Goal: Transaction & Acquisition: Download file/media

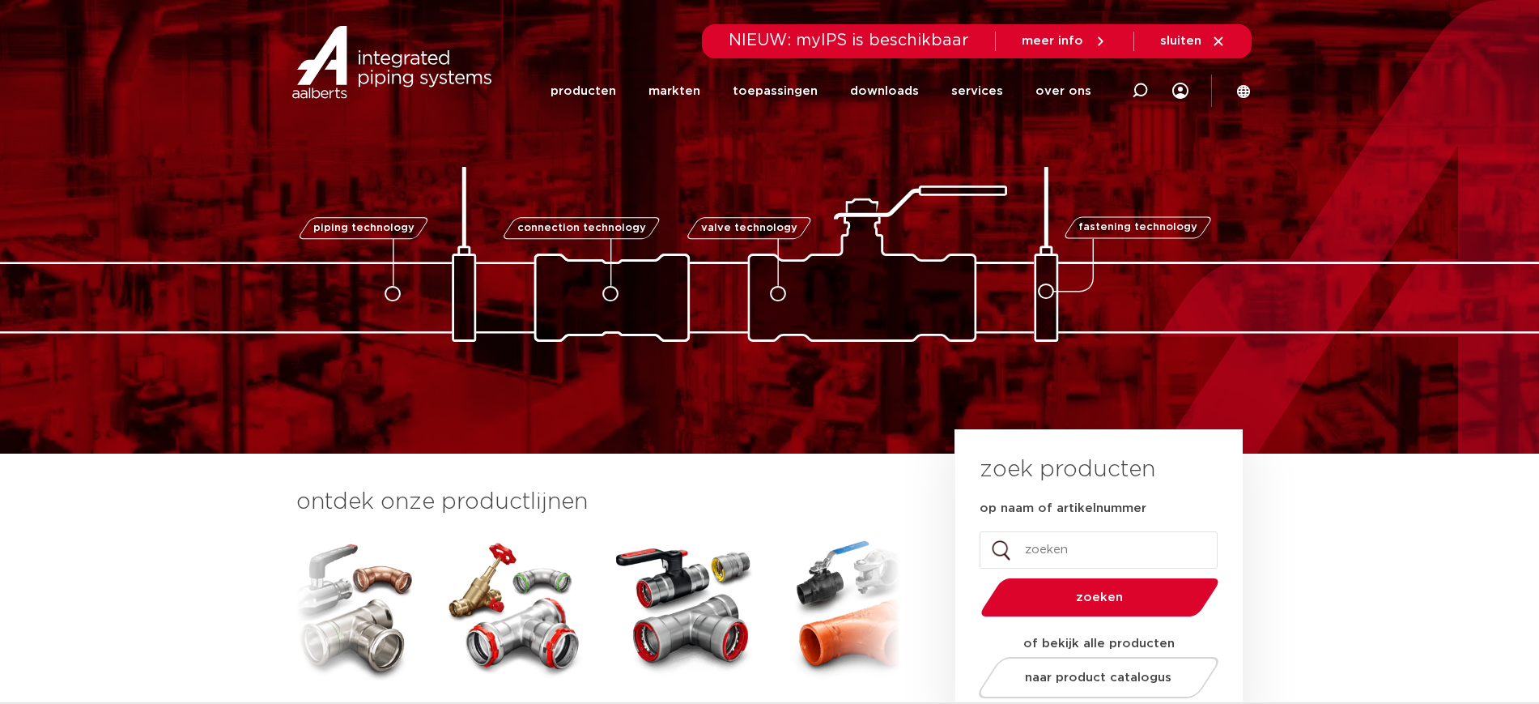
click at [1152, 109] on div at bounding box center [1140, 90] width 65 height 123
click at [1152, 97] on div at bounding box center [1140, 90] width 32 height 40
click at [1138, 92] on icon at bounding box center [1139, 90] width 19 height 19
click at [892, 92] on input "Zoeken" at bounding box center [895, 88] width 509 height 32
click at [1140, 83] on icon at bounding box center [1139, 90] width 19 height 19
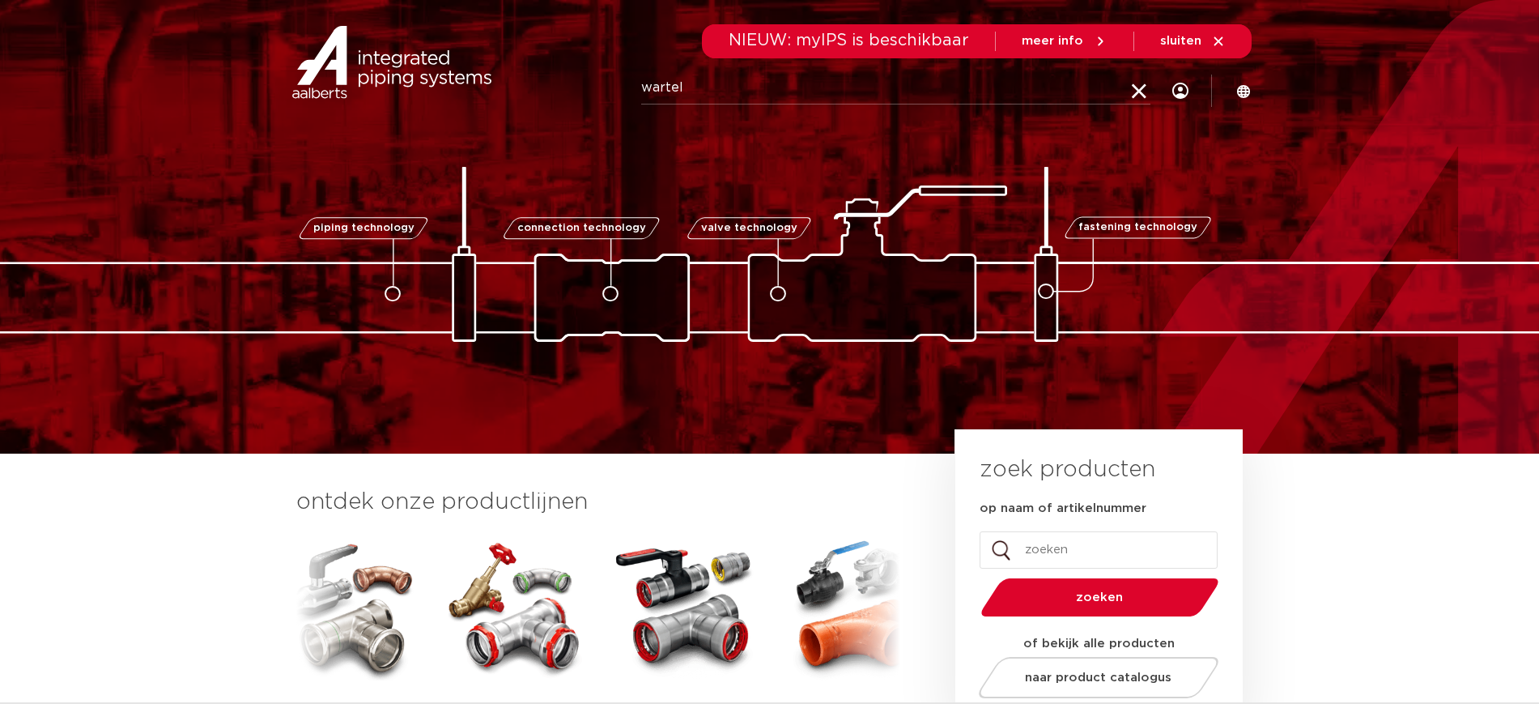
type input "wartel"
click button "Zoeken" at bounding box center [0, 0] width 0 height 0
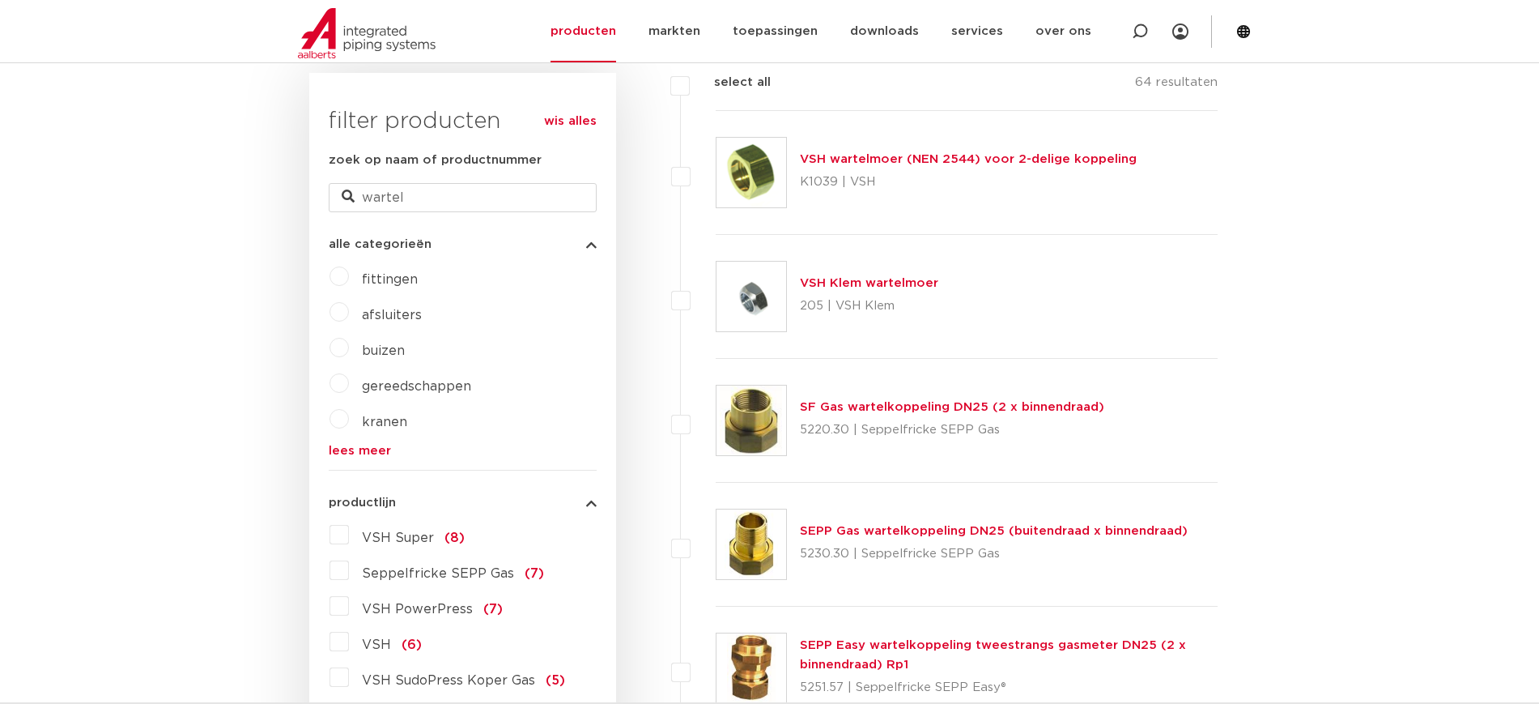
click at [736, 177] on img at bounding box center [752, 173] width 70 height 70
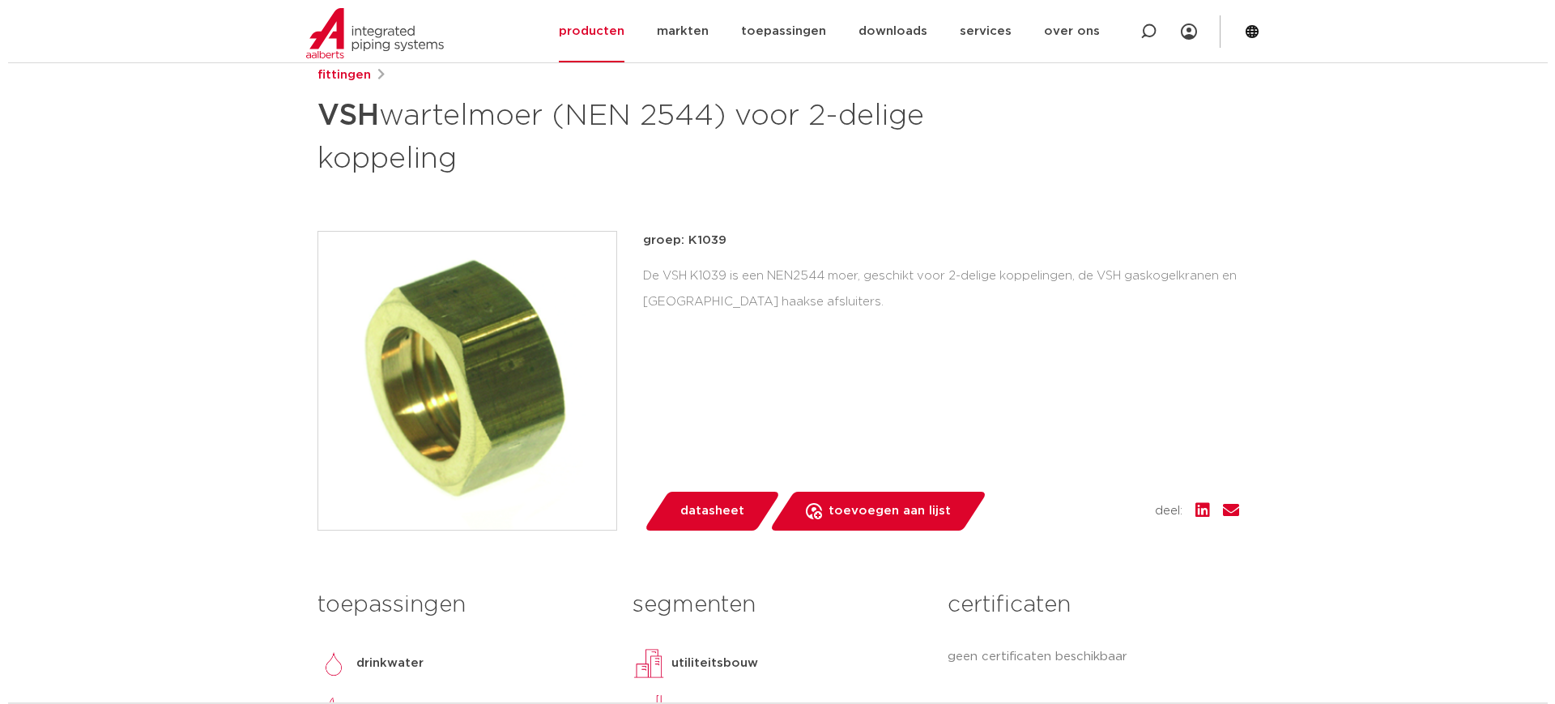
scroll to position [405, 0]
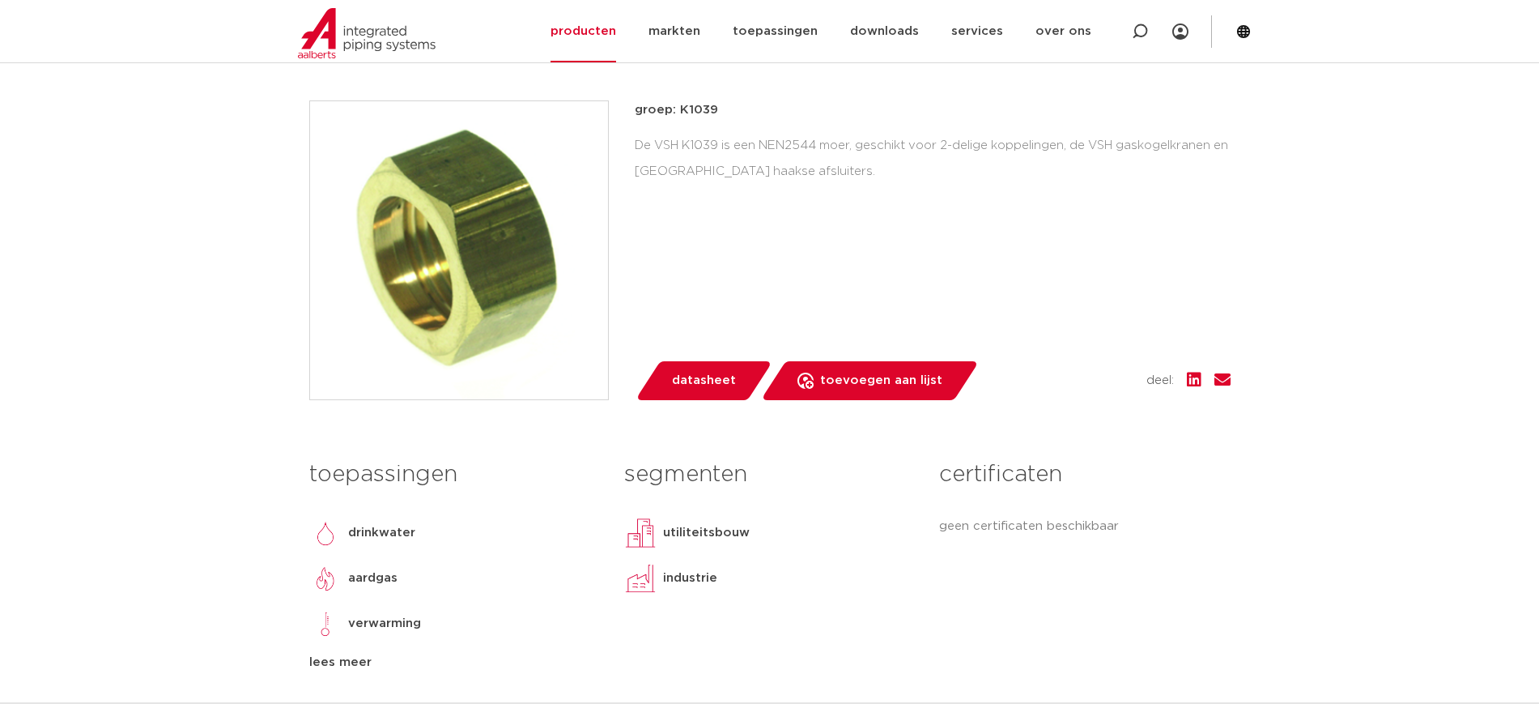
click at [709, 112] on p "groep: K1039" at bounding box center [933, 109] width 596 height 19
copy p "K1039"
click at [1242, 35] on icon at bounding box center [1243, 31] width 13 height 13
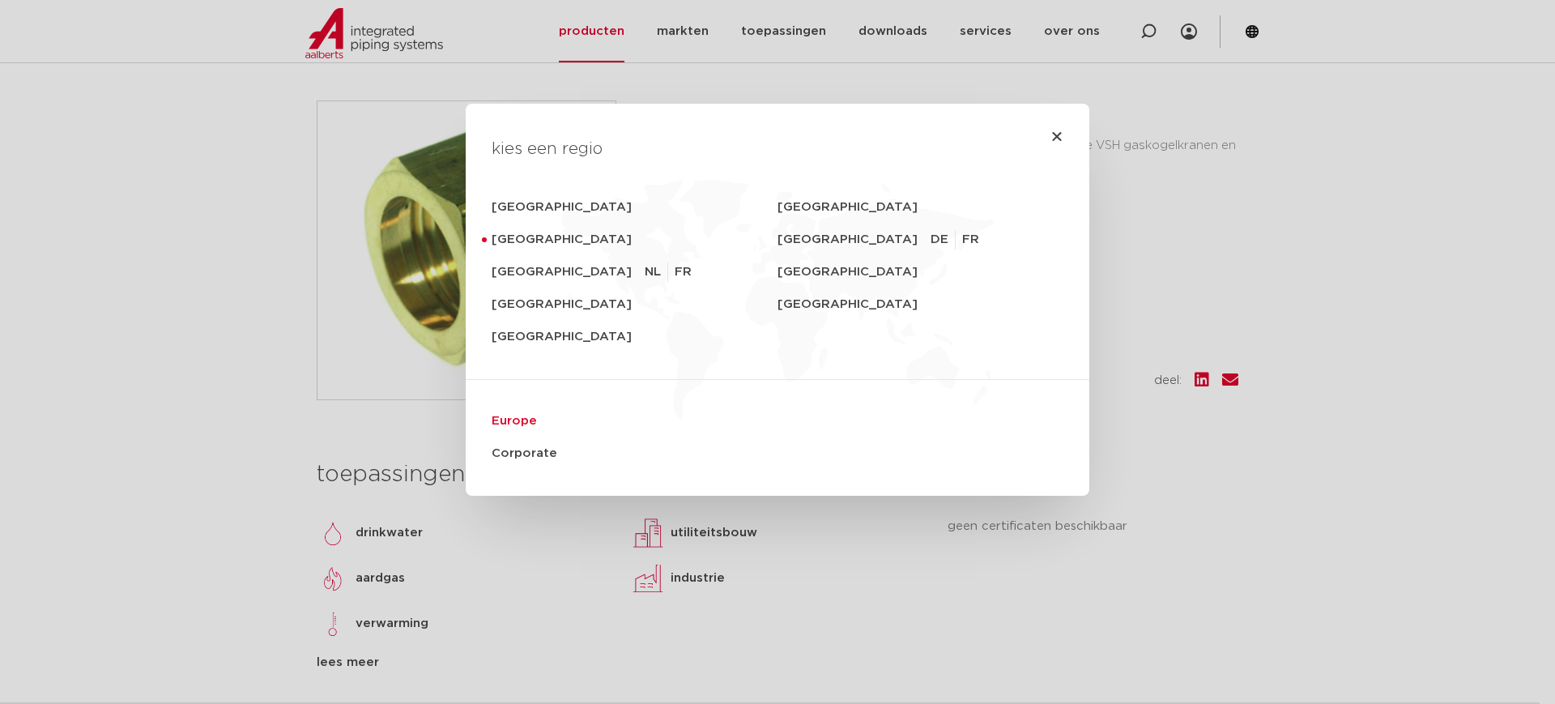
click at [507, 415] on link "Europe" at bounding box center [778, 421] width 572 height 32
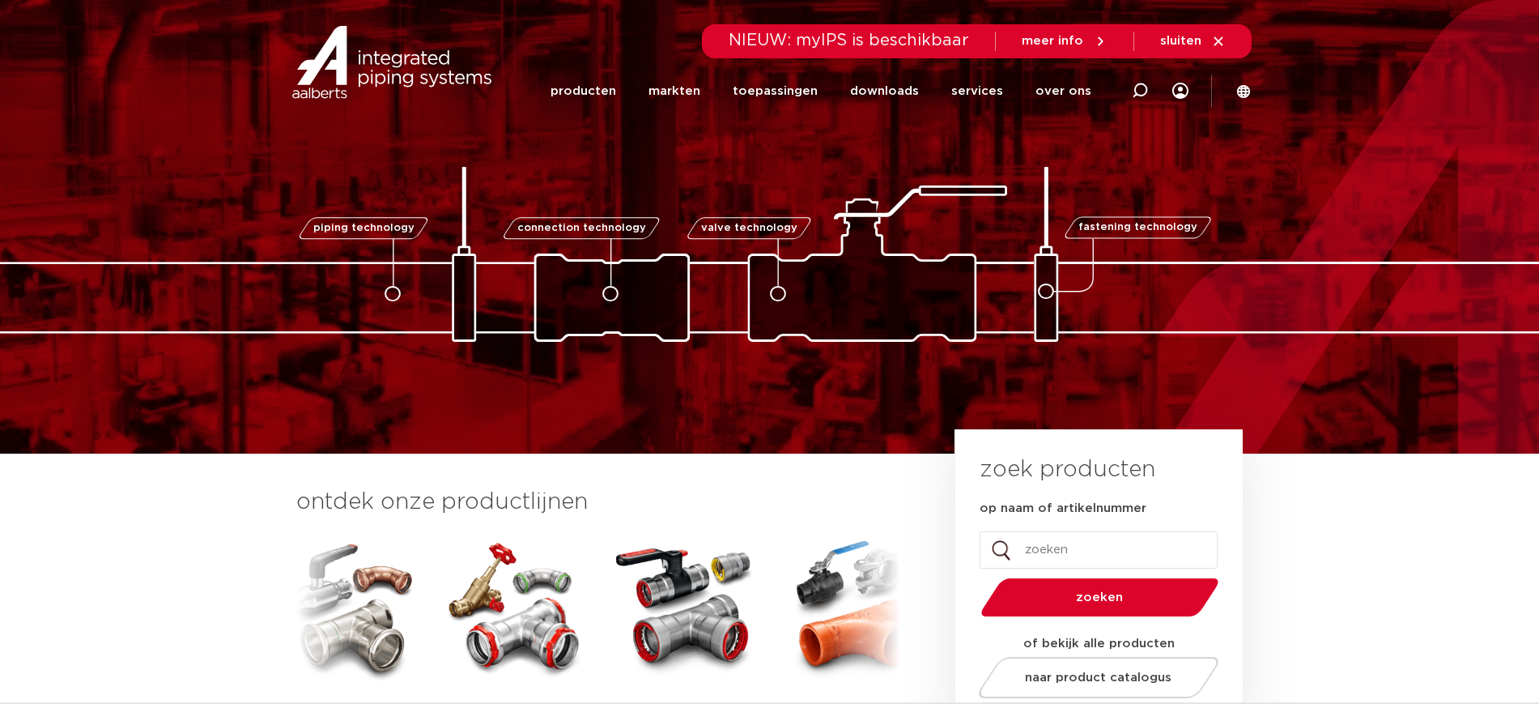
click at [1152, 96] on div at bounding box center [1140, 90] width 65 height 123
paste input "R2736"
type input "R2736"
click button "Zoeken" at bounding box center [0, 0] width 0 height 0
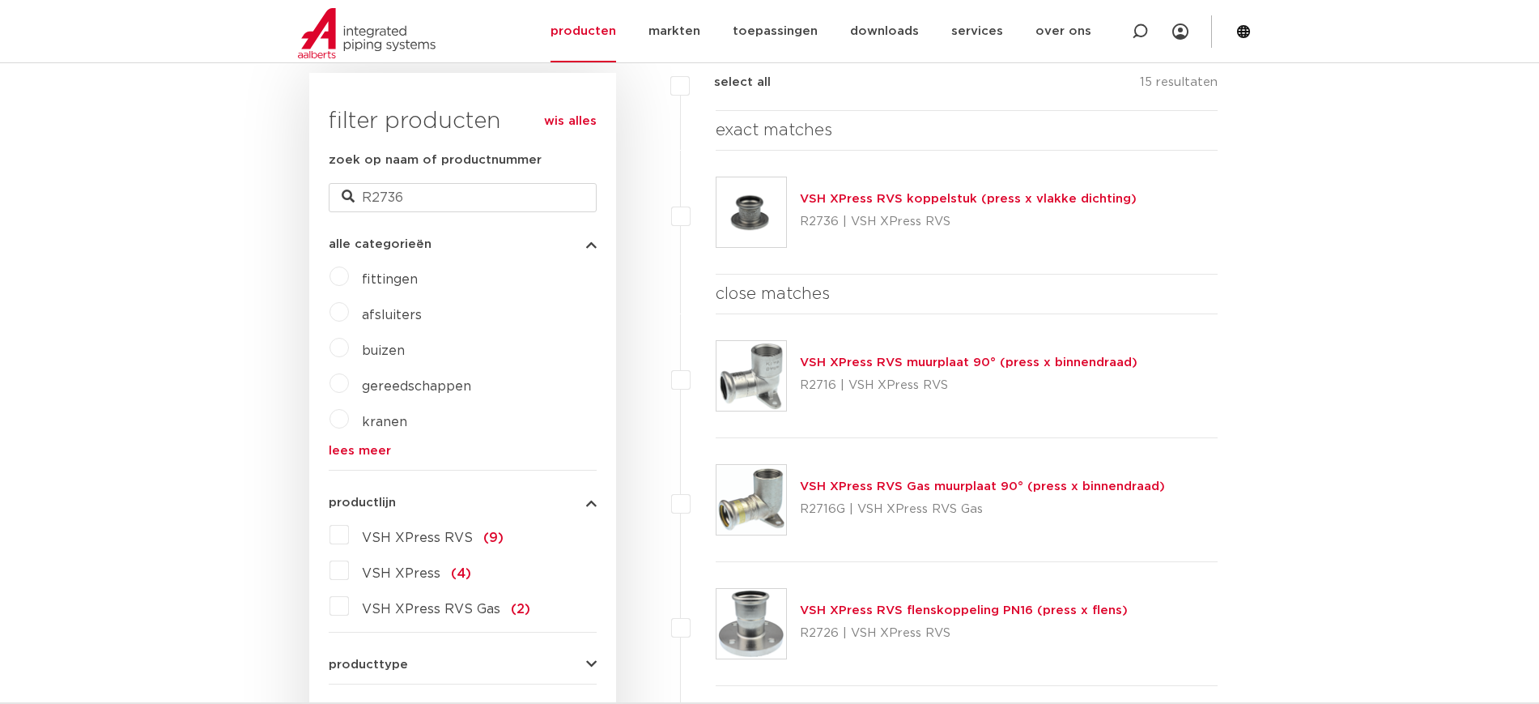
scroll to position [405, 0]
click at [736, 211] on img at bounding box center [752, 212] width 70 height 70
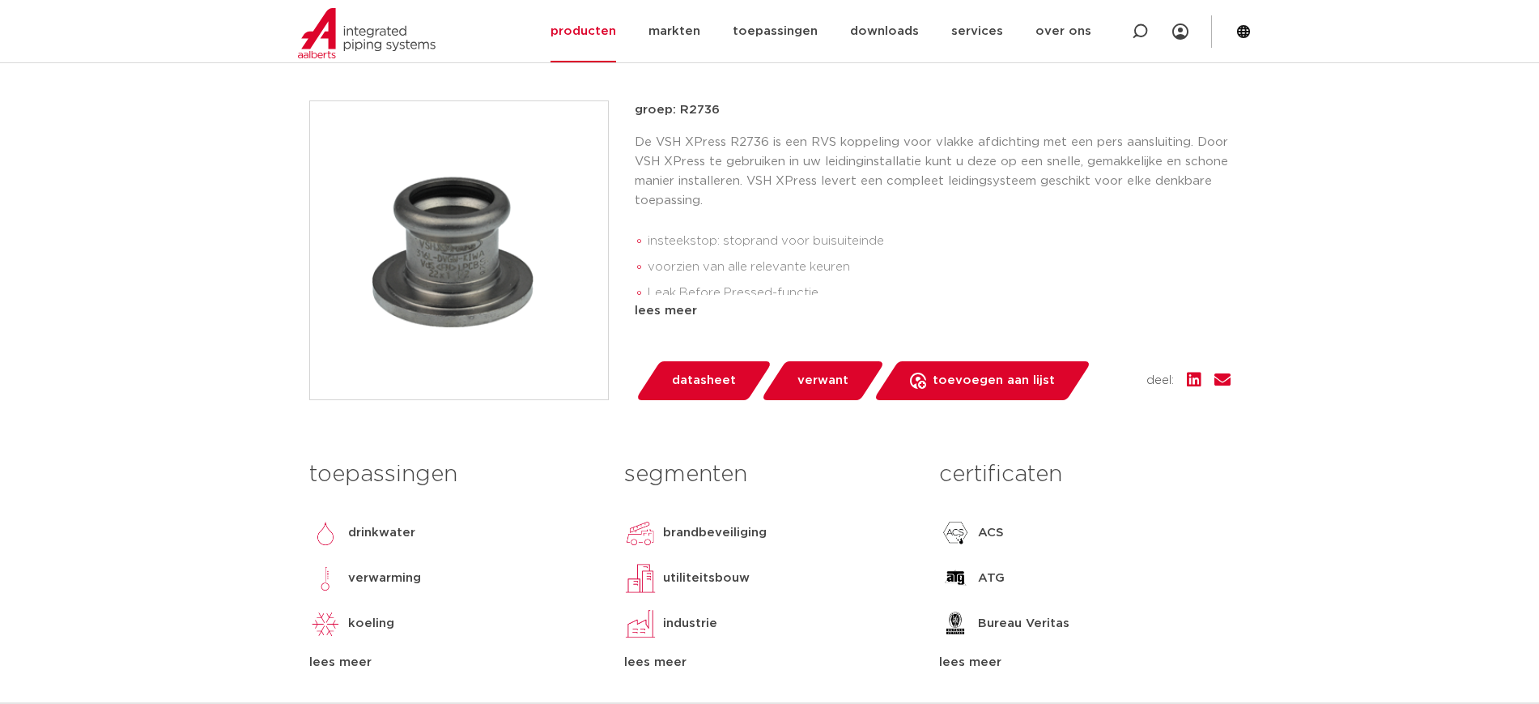
click at [425, 242] on img at bounding box center [459, 250] width 298 height 298
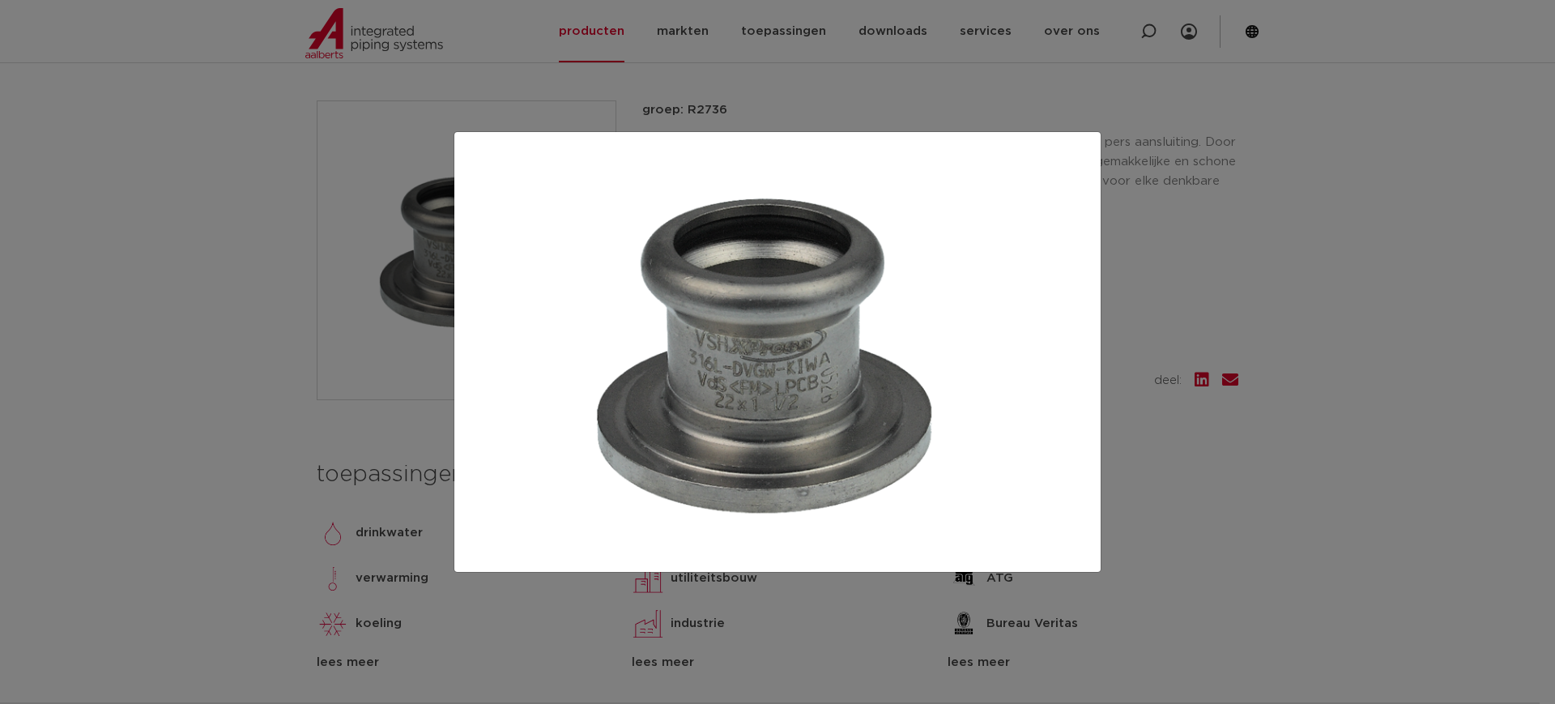
drag, startPoint x: 425, startPoint y: 242, endPoint x: 240, endPoint y: 292, distance: 191.9
click at [240, 292] on div at bounding box center [777, 352] width 1555 height 704
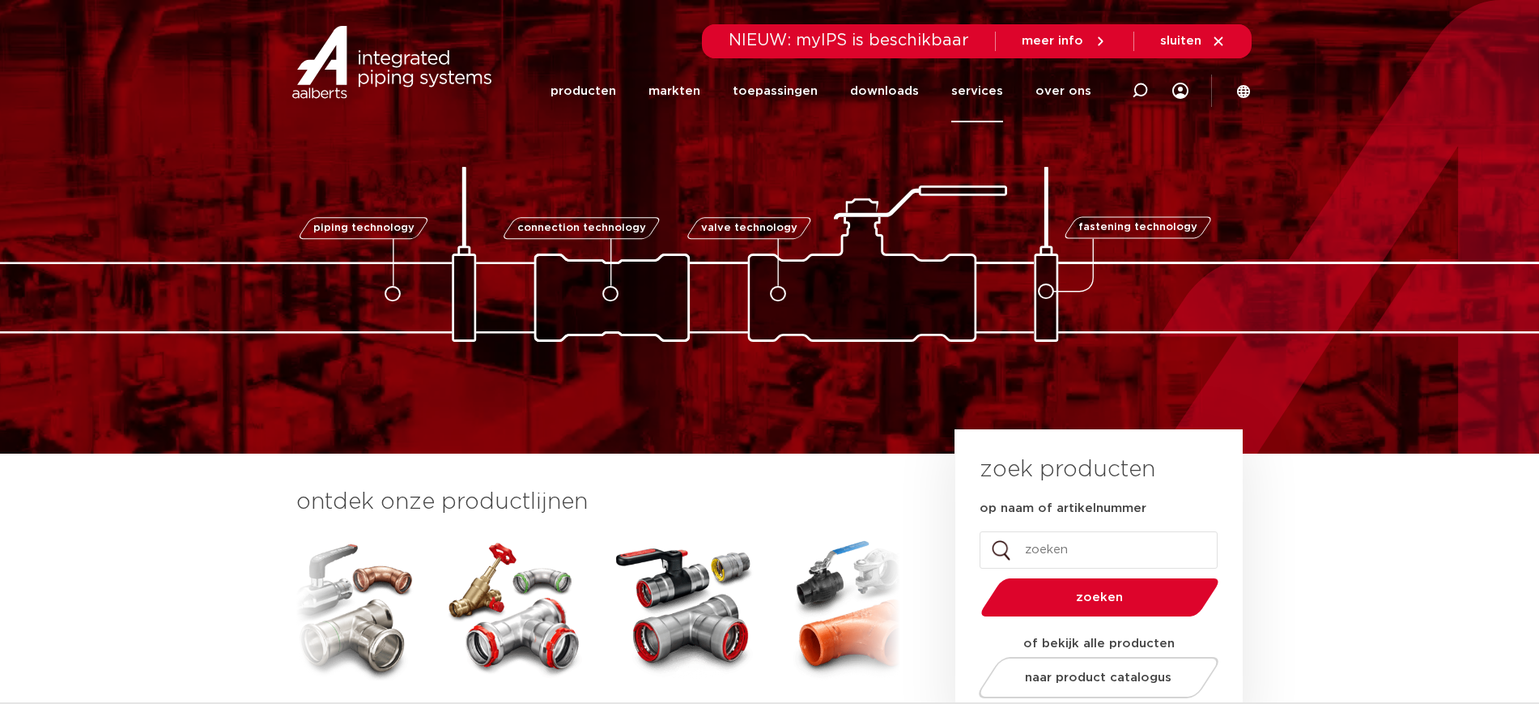
click at [1002, 104] on link "services" at bounding box center [978, 91] width 52 height 62
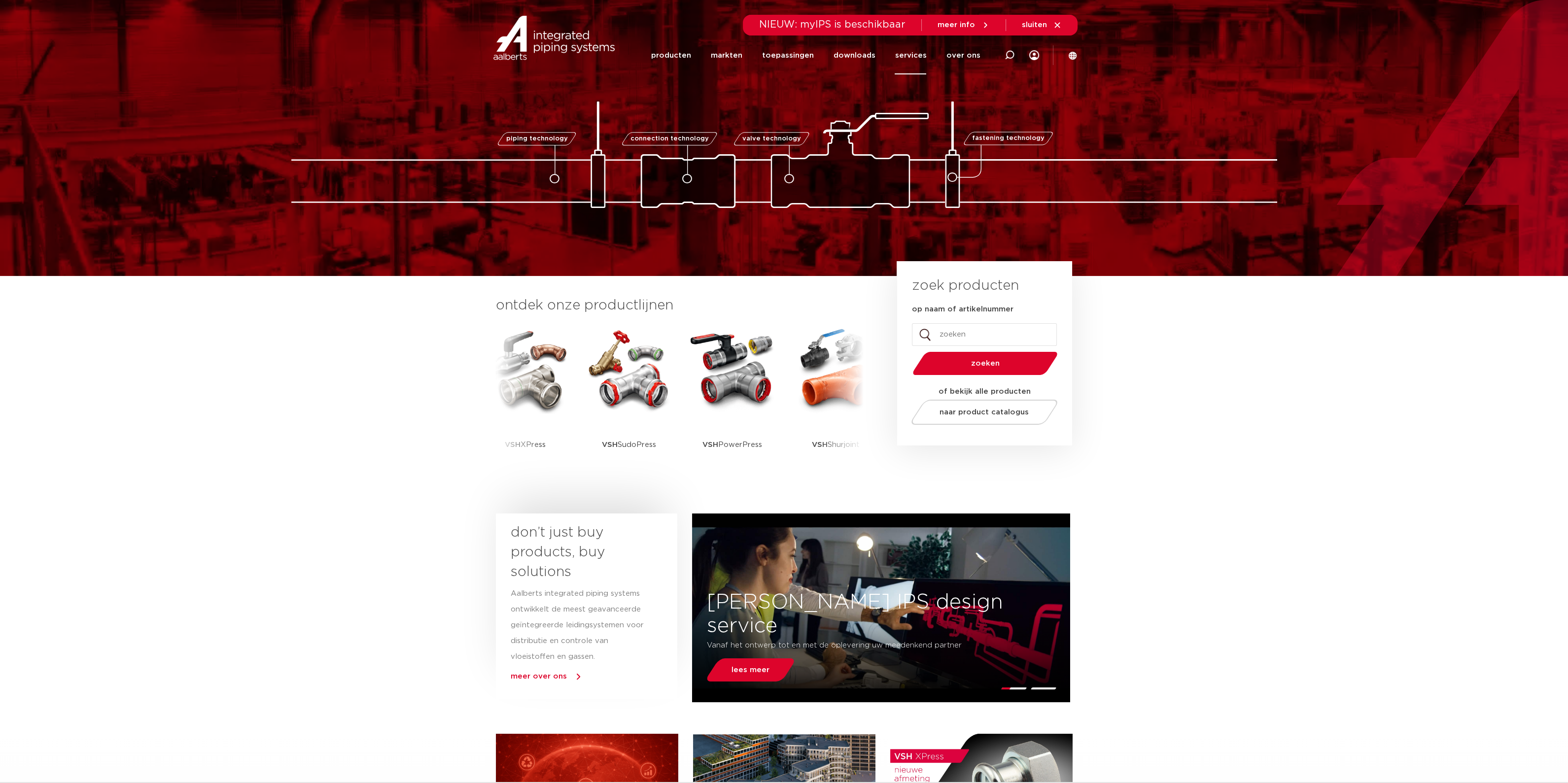
click at [584, 51] on link "services" at bounding box center [911, 55] width 32 height 38
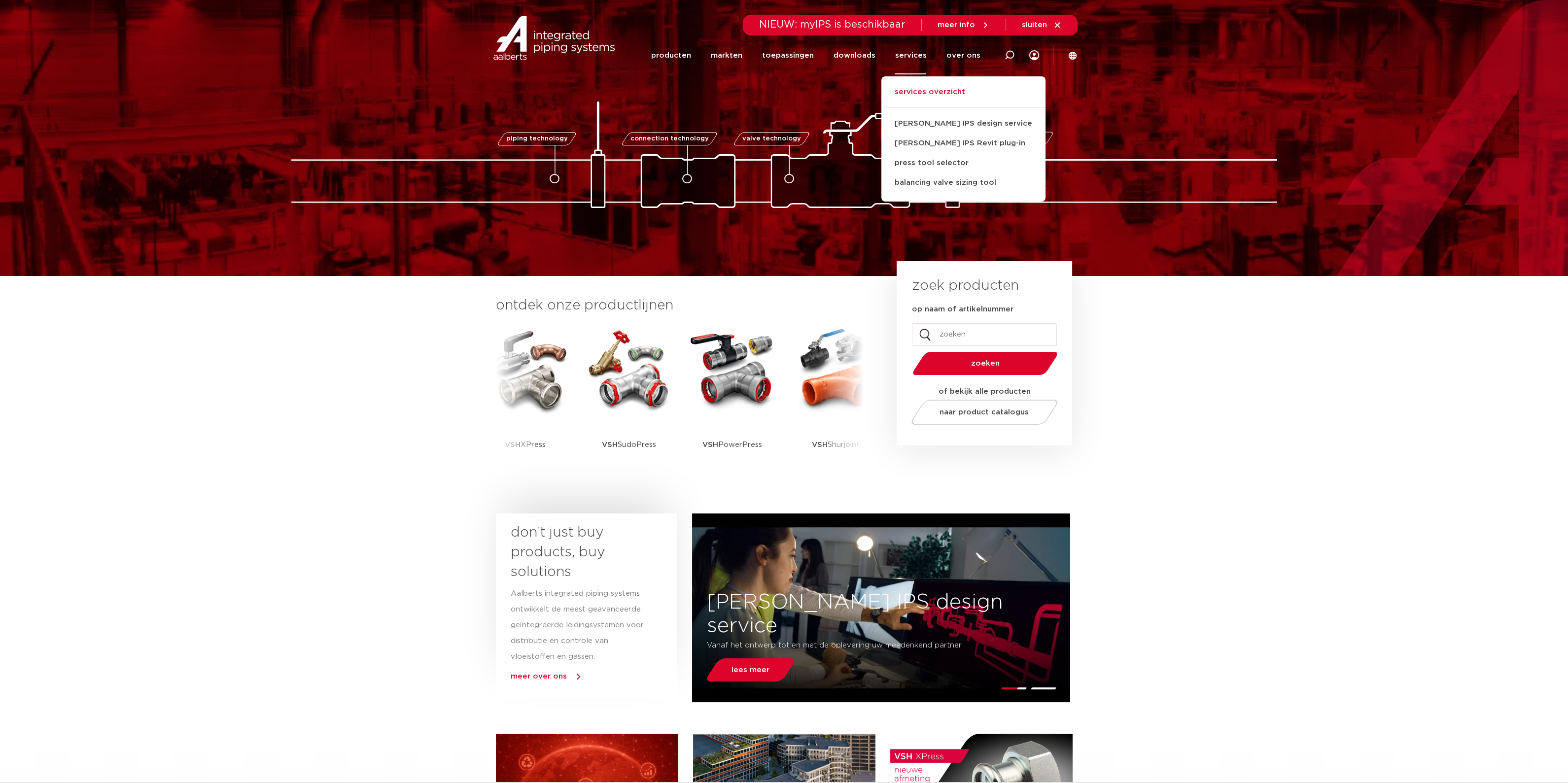
click at [584, 87] on link "services overzicht" at bounding box center [964, 97] width 164 height 22
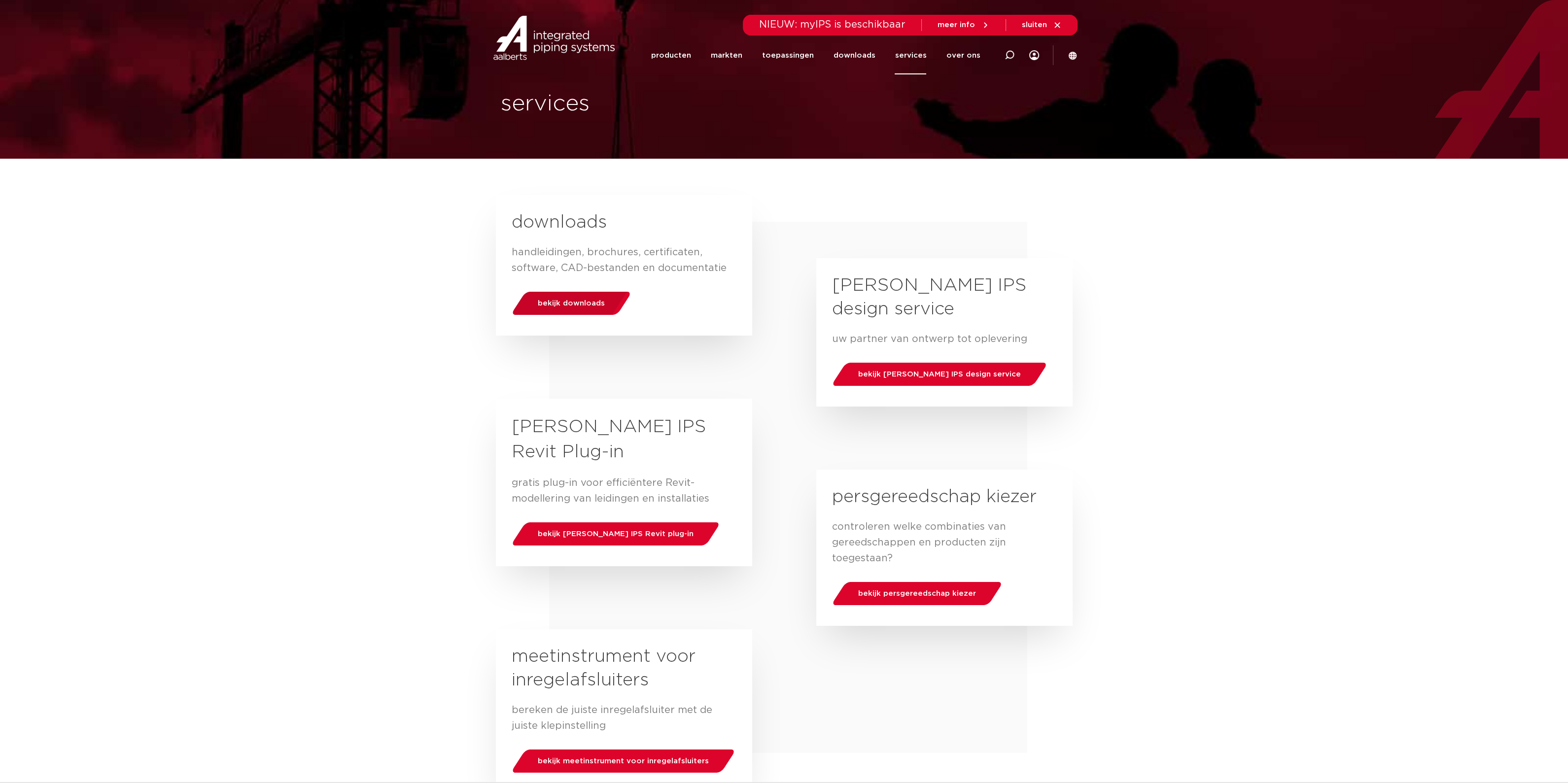
click at [585, 304] on span "bekijk downloads" at bounding box center [572, 303] width 67 height 7
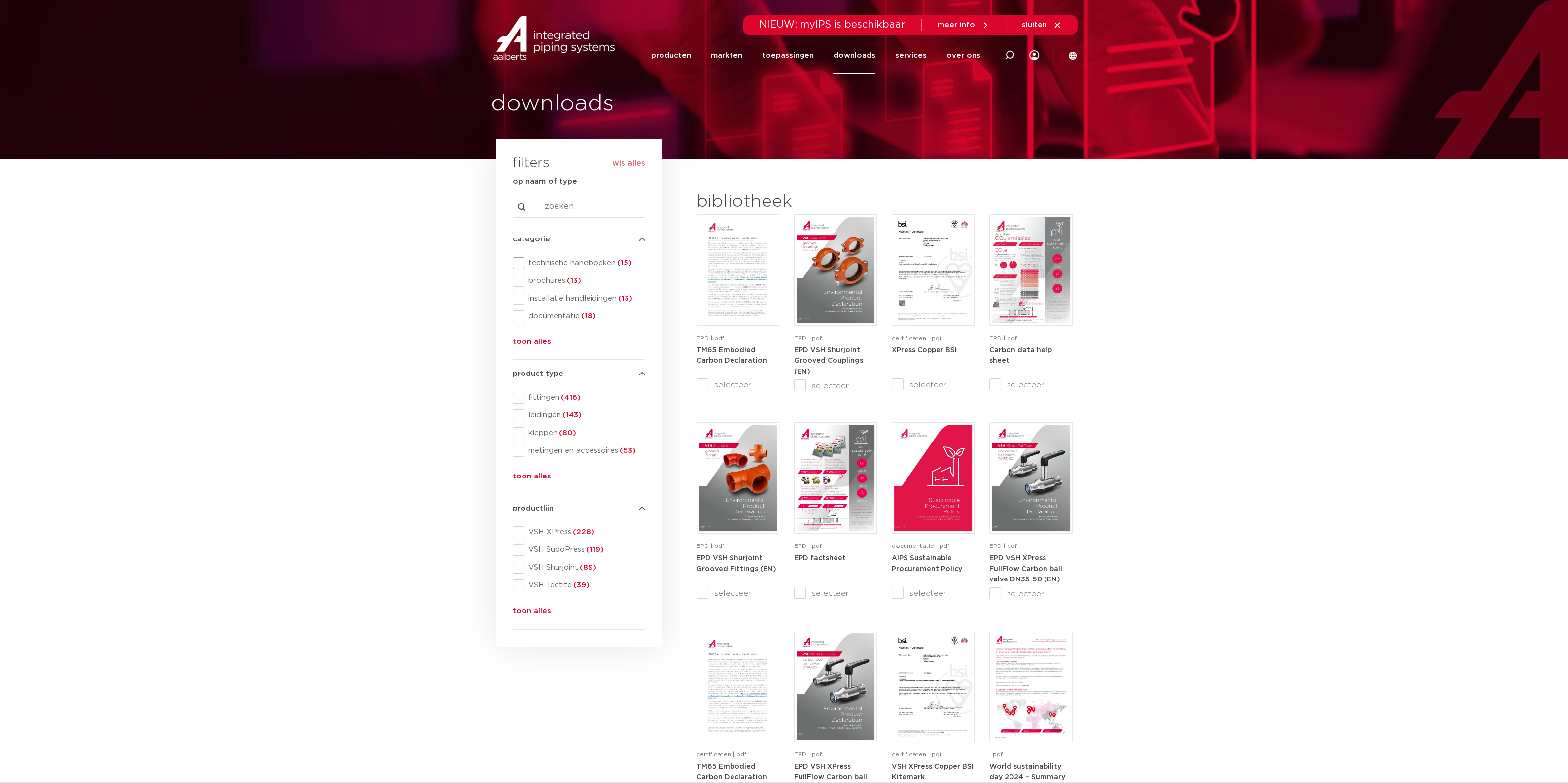
click at [578, 263] on span "technische handboeken (15)" at bounding box center [585, 263] width 121 height 10
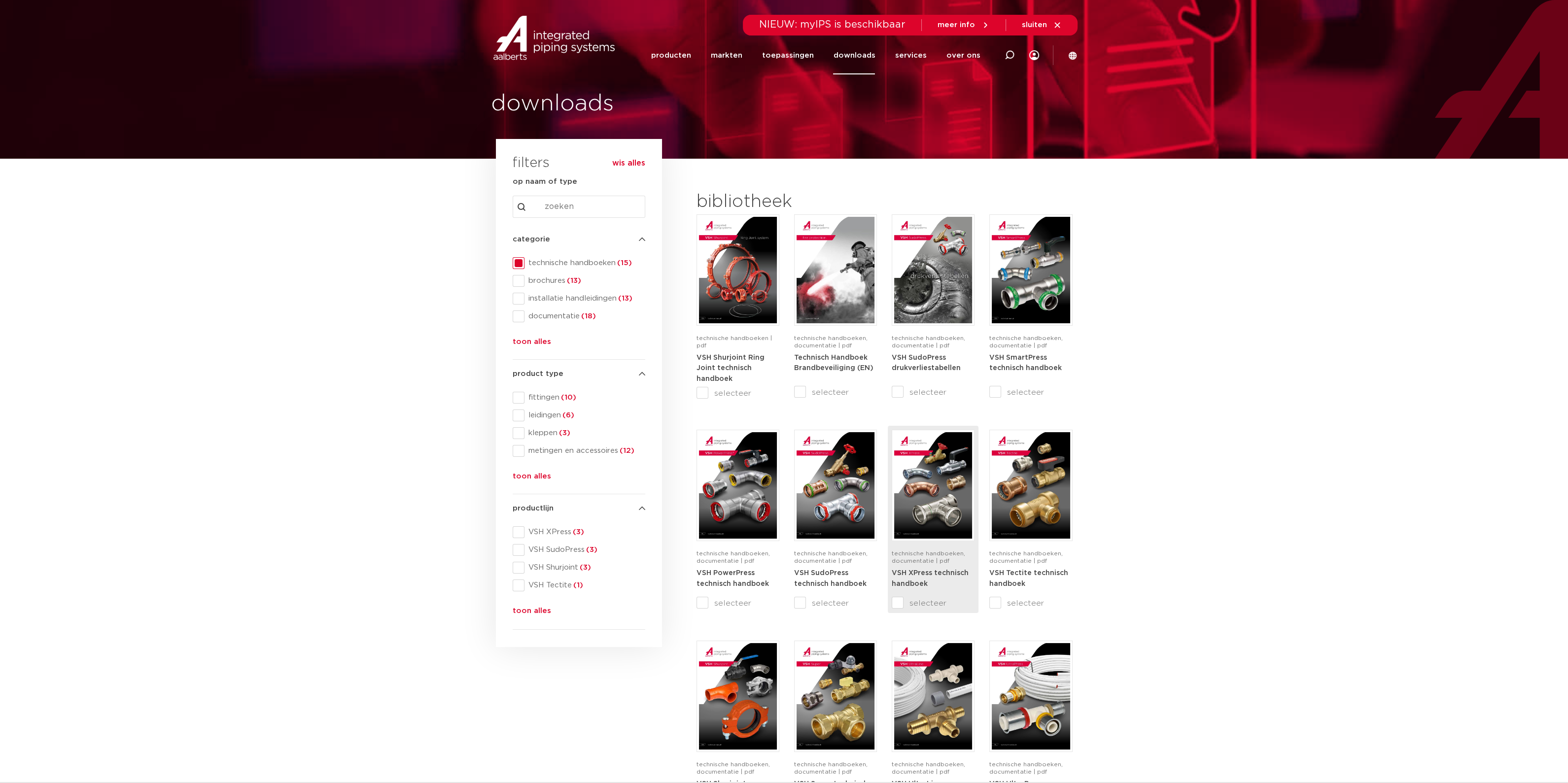
click at [923, 490] on img at bounding box center [933, 485] width 78 height 106
click at [399, 331] on section "search downloads by name or type search Search content Clear filters filters wi…" at bounding box center [784, 613] width 1568 height 910
drag, startPoint x: 391, startPoint y: 335, endPoint x: 407, endPoint y: 327, distance: 17.9
click at [392, 335] on section "search downloads by name or type search Search content Clear filters filters wi…" at bounding box center [784, 613] width 1568 height 910
click at [865, 61] on link "downloads" at bounding box center [854, 55] width 42 height 38
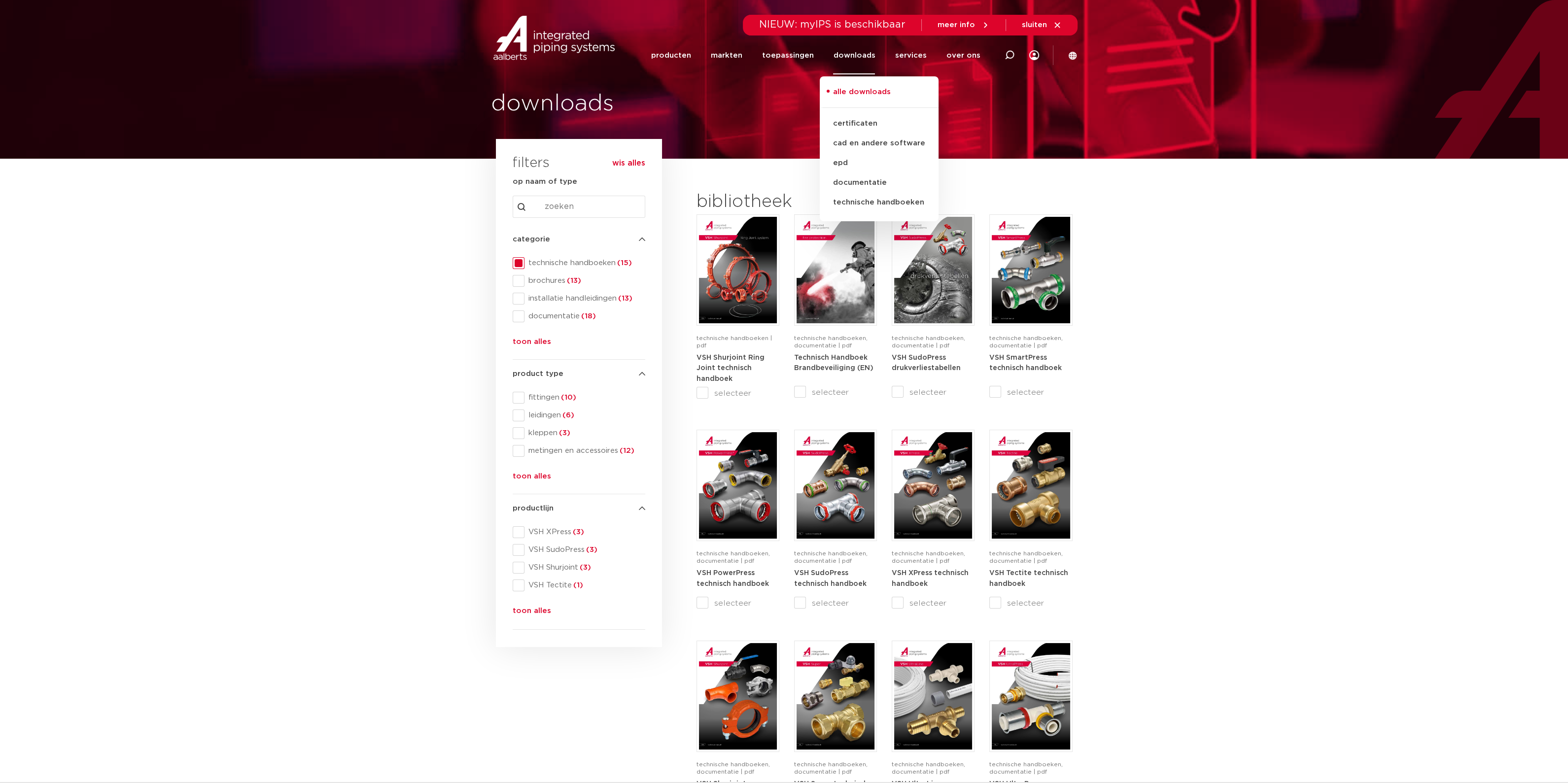
click at [855, 91] on link "alle downloads" at bounding box center [879, 97] width 119 height 22
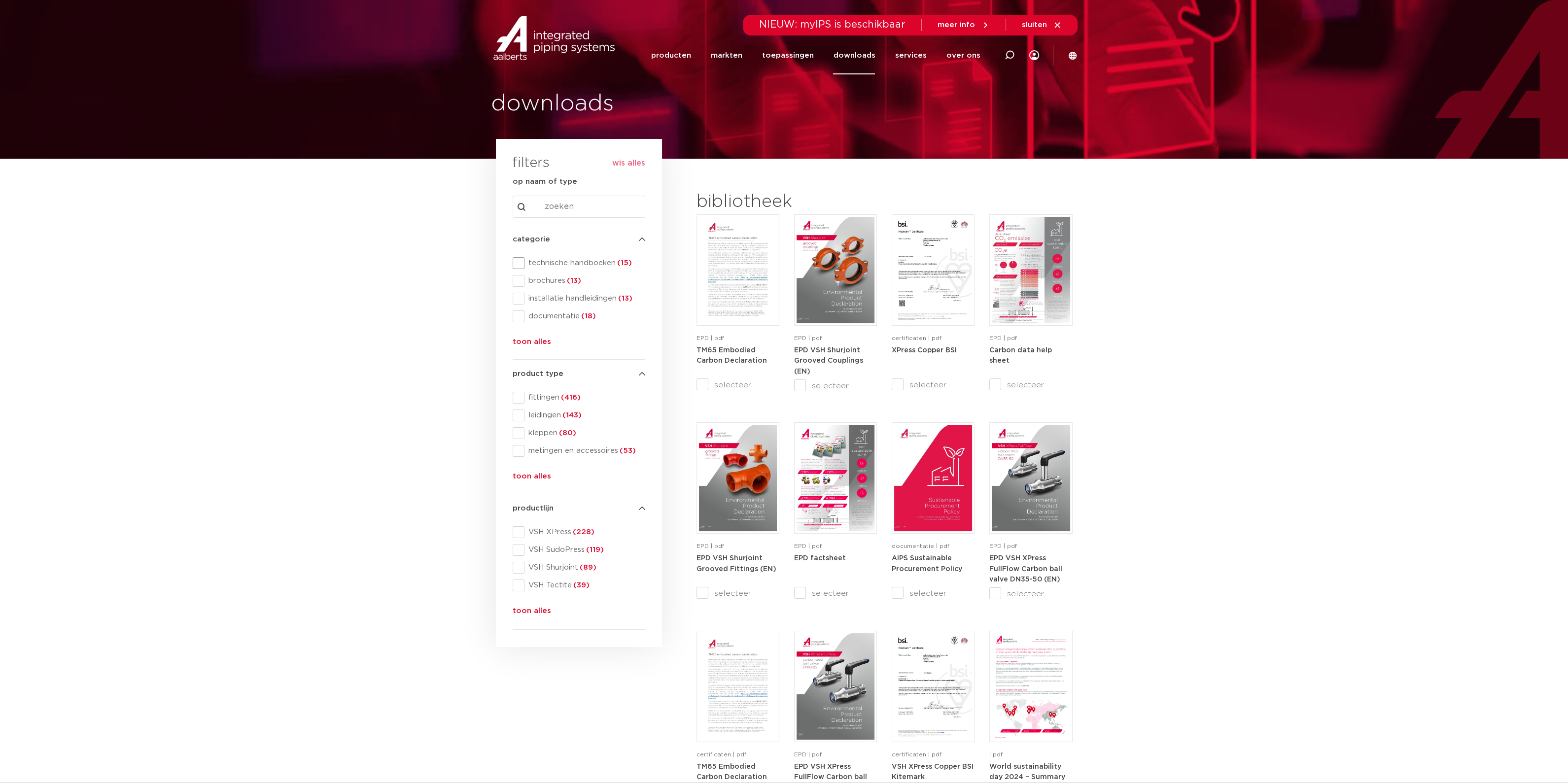
click at [603, 265] on span "technische handboeken (15)" at bounding box center [585, 263] width 121 height 10
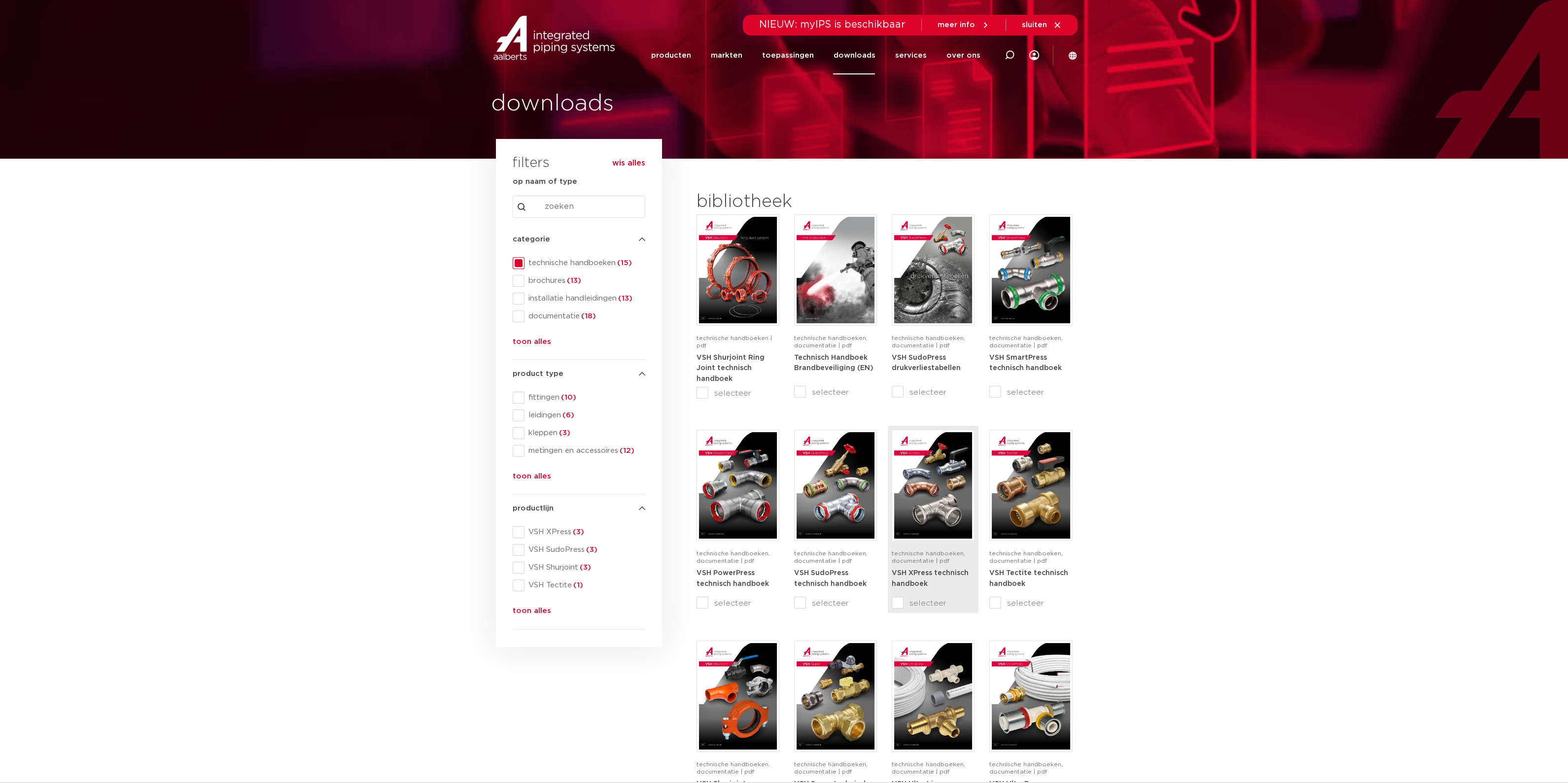
click at [919, 499] on img at bounding box center [933, 485] width 78 height 106
